Goal: Transaction & Acquisition: Purchase product/service

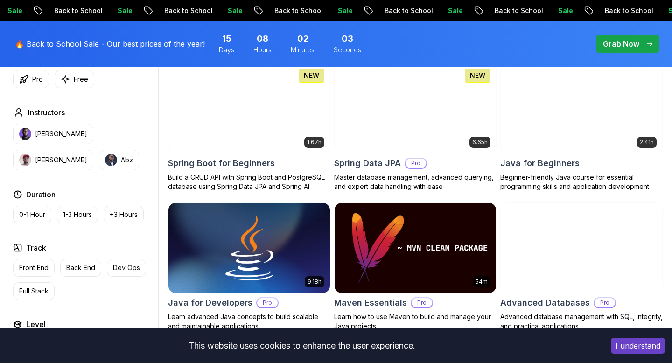
scroll to position [447, 0]
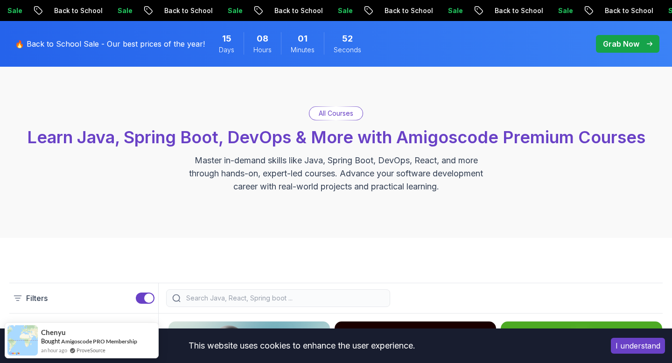
click at [623, 42] on p "Grab Now" at bounding box center [621, 43] width 36 height 11
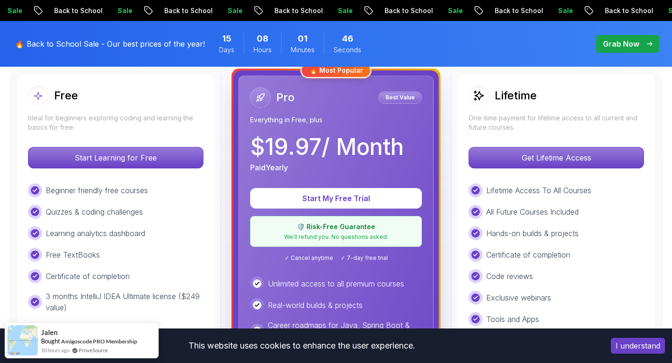
scroll to position [273, 0]
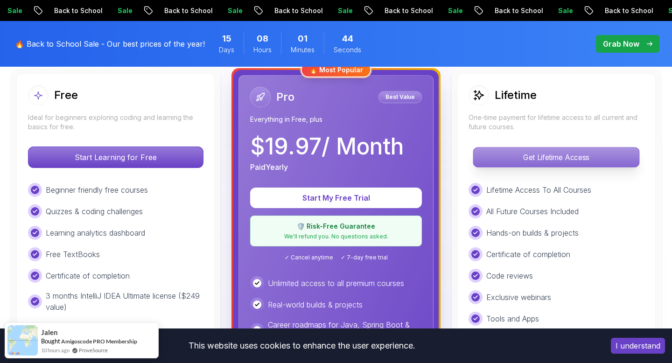
click at [523, 160] on p "Get Lifetime Access" at bounding box center [556, 157] width 166 height 20
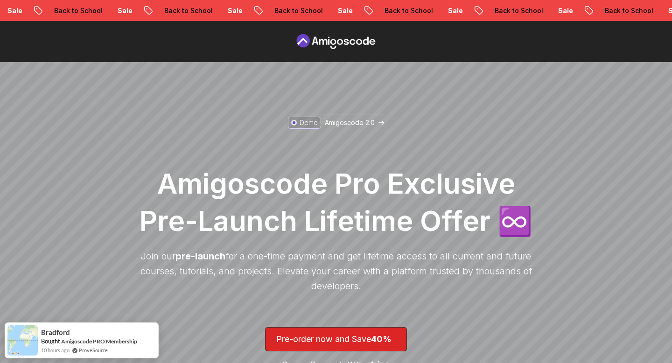
scroll to position [111, 0]
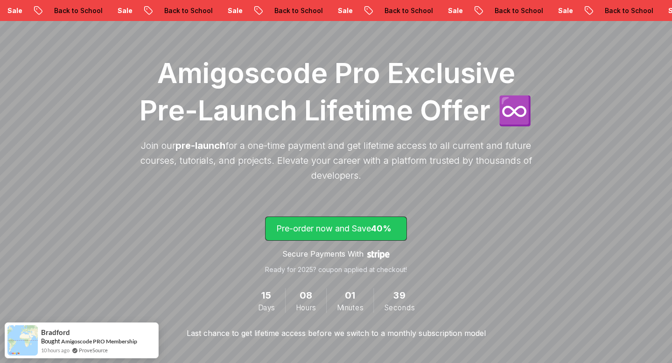
click at [294, 228] on p "Pre-order now and Save 40%" at bounding box center [335, 228] width 119 height 13
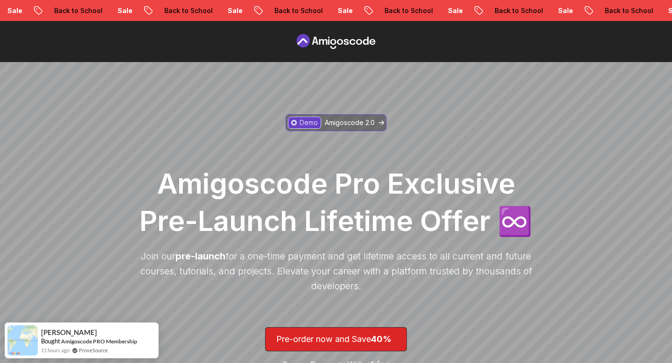
click at [347, 126] on p "Amigoscode 2.0" at bounding box center [350, 122] width 50 height 9
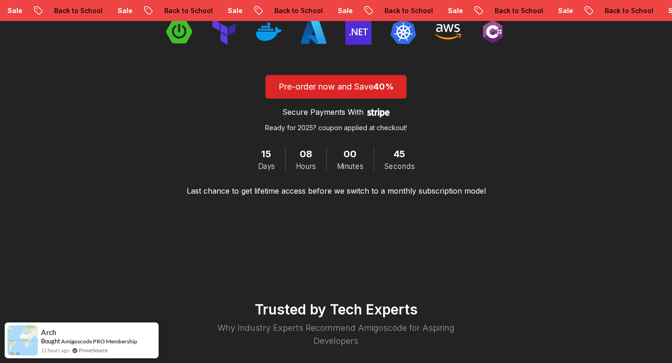
scroll to position [324, 0]
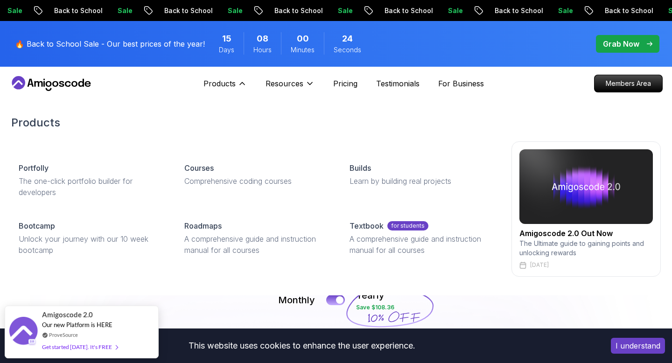
click at [238, 77] on div "Products Products Portfolly The one-click portfolio builder for developers Cour…" at bounding box center [224, 83] width 43 height 19
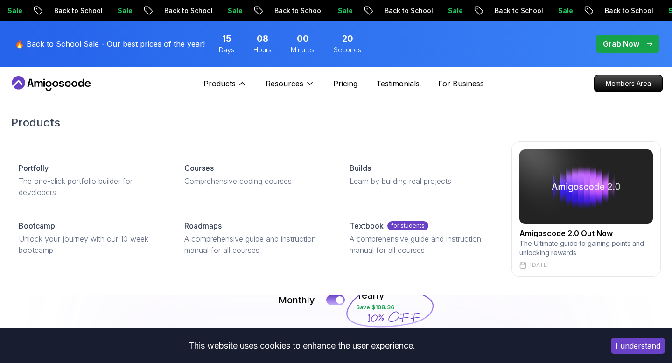
click at [567, 238] on h2 "Amigoscode 2.0 Out Now" at bounding box center [585, 233] width 133 height 11
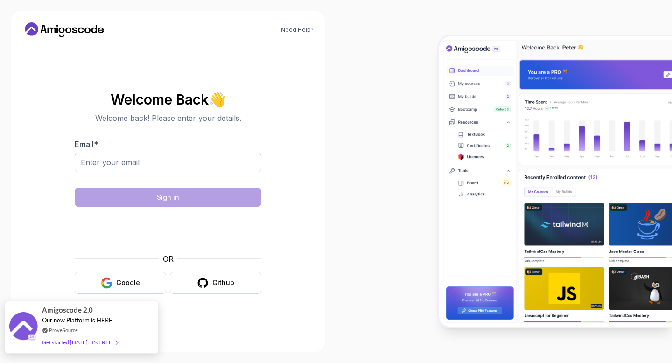
click at [61, 340] on div "Get started [DATE]. It's FREE" at bounding box center [80, 342] width 76 height 11
